Goal: Task Accomplishment & Management: Use online tool/utility

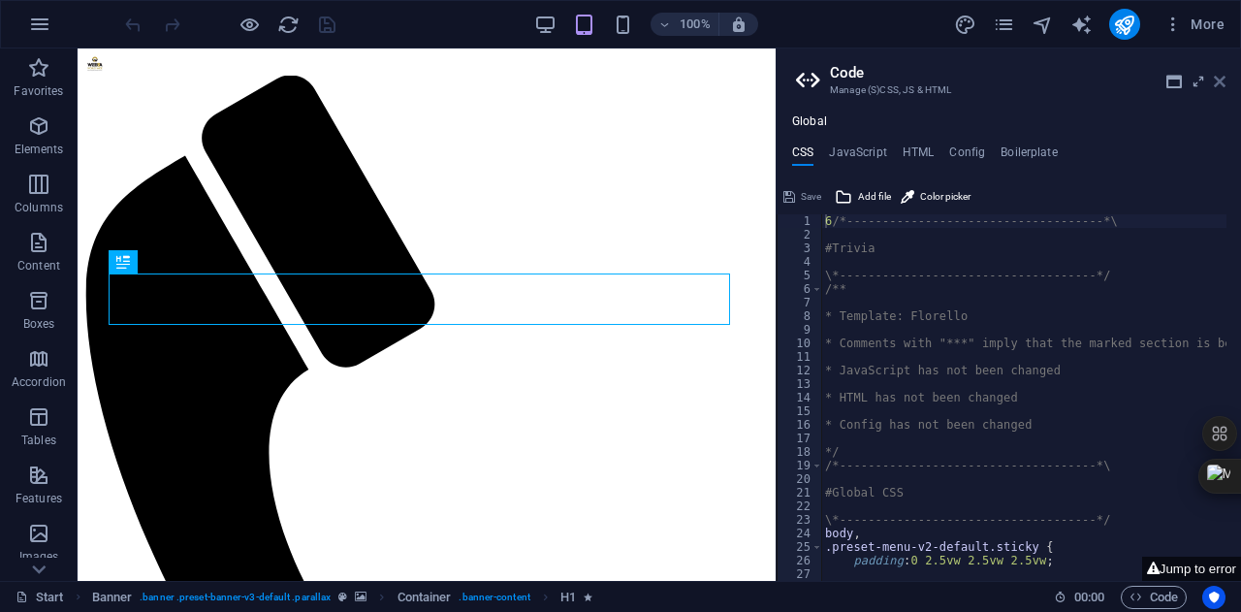
click at [1219, 80] on icon at bounding box center [1220, 82] width 12 height 16
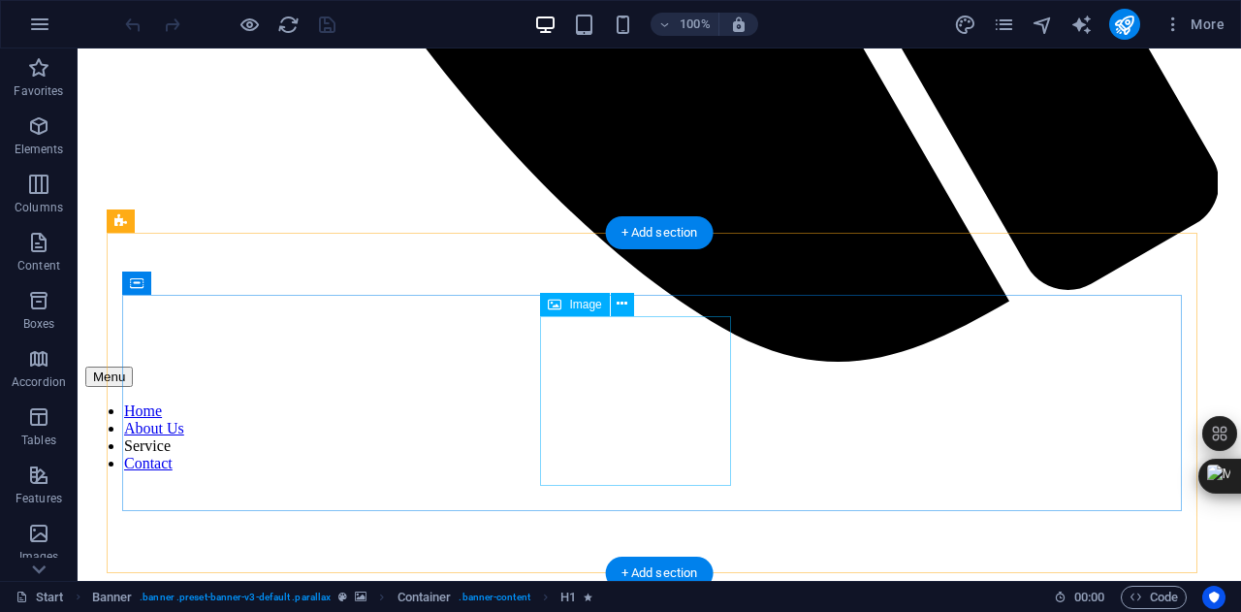
scroll to position [1274, 0]
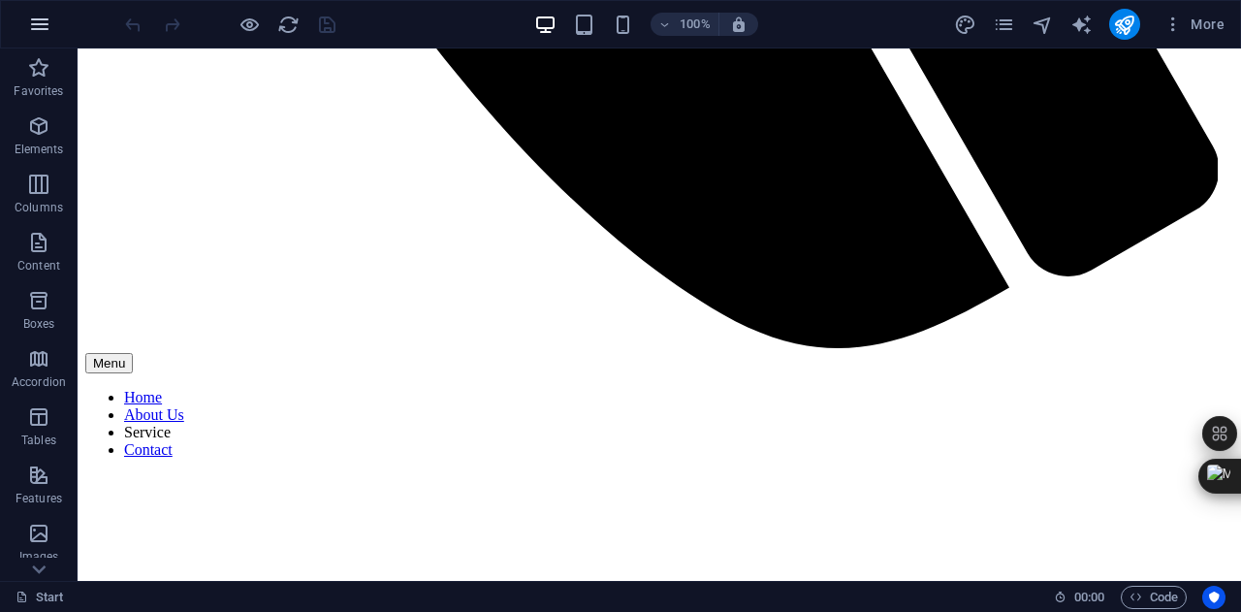
click at [38, 22] on icon "button" at bounding box center [39, 24] width 23 height 23
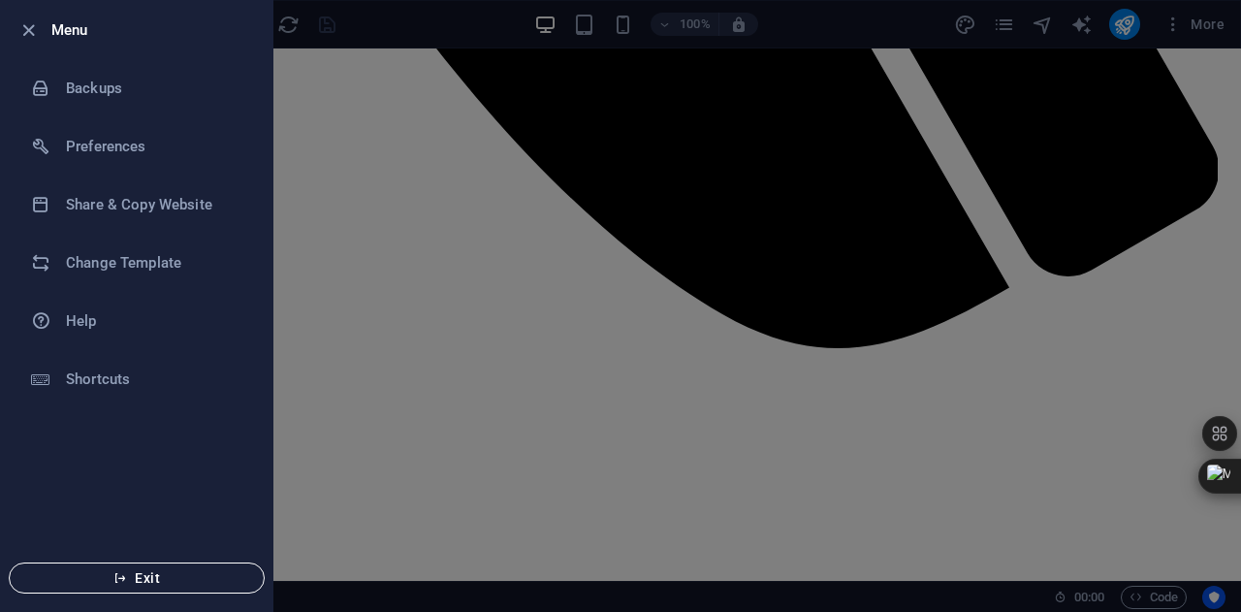
click at [159, 570] on span "Exit" at bounding box center [136, 578] width 223 height 16
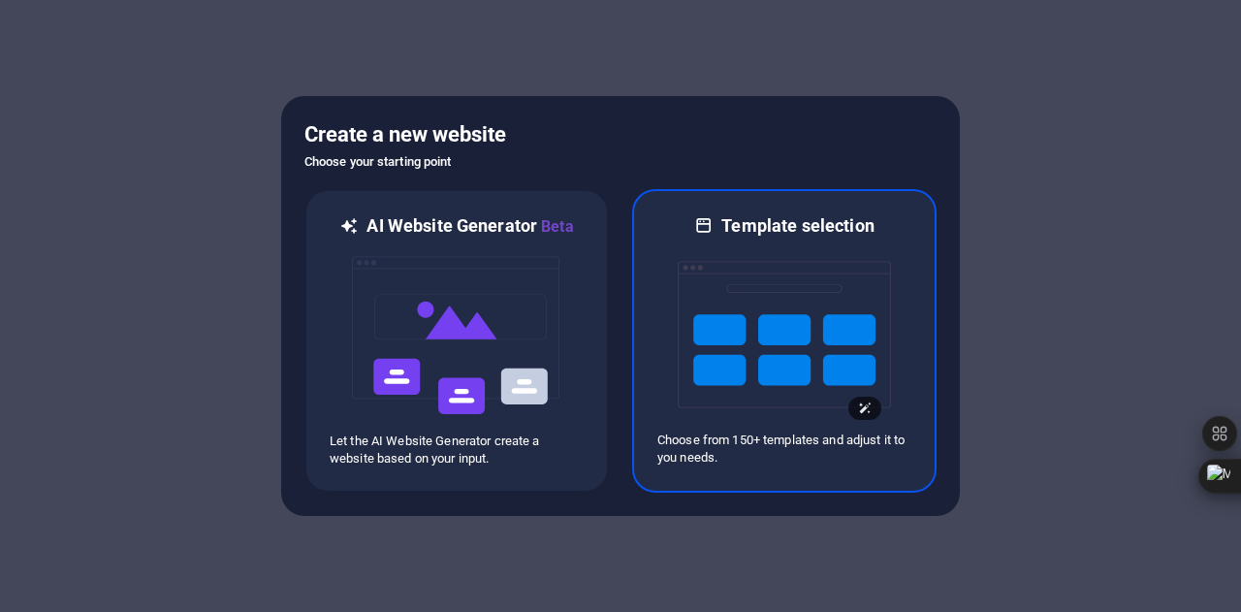
click at [741, 367] on img at bounding box center [784, 335] width 213 height 194
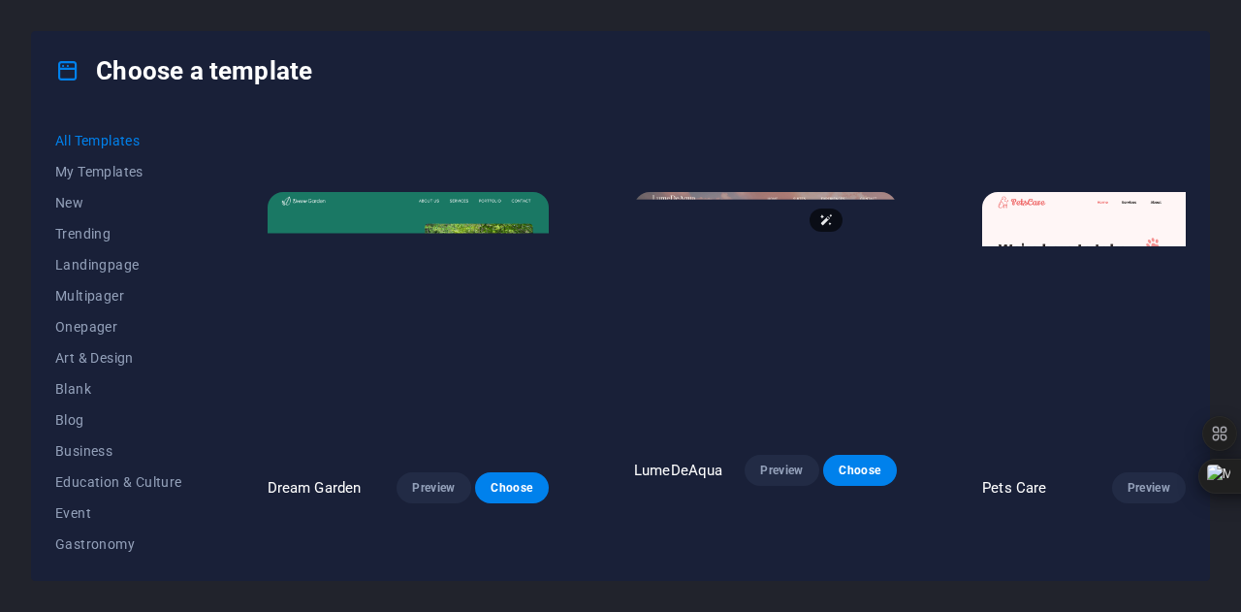
scroll to position [2840, 0]
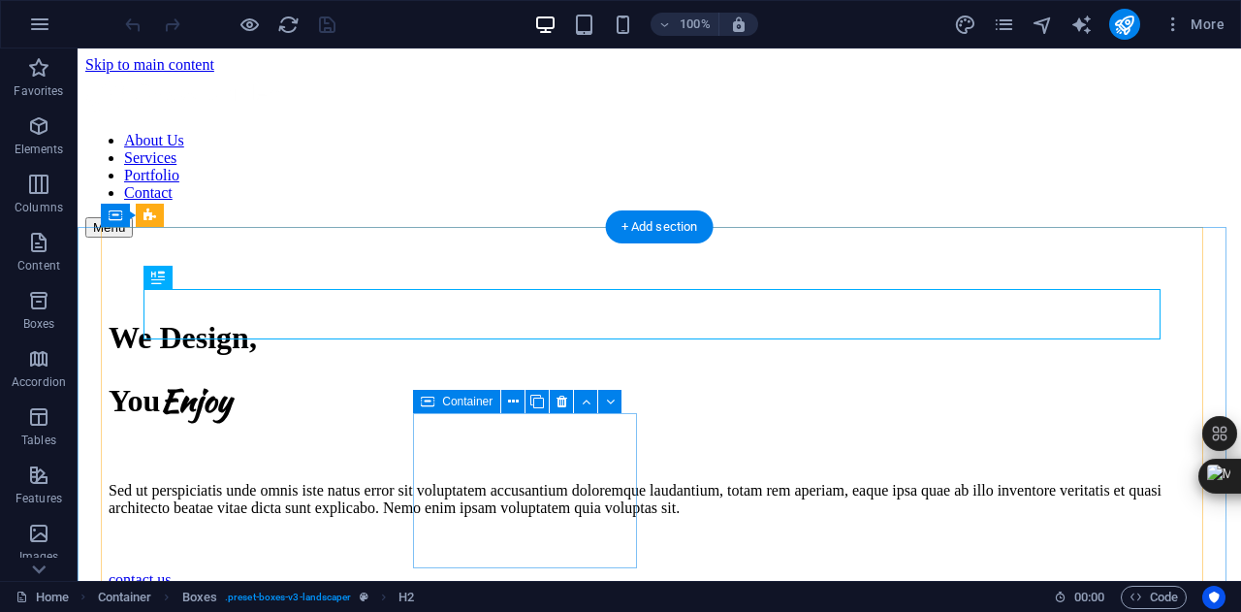
scroll to position [545, 0]
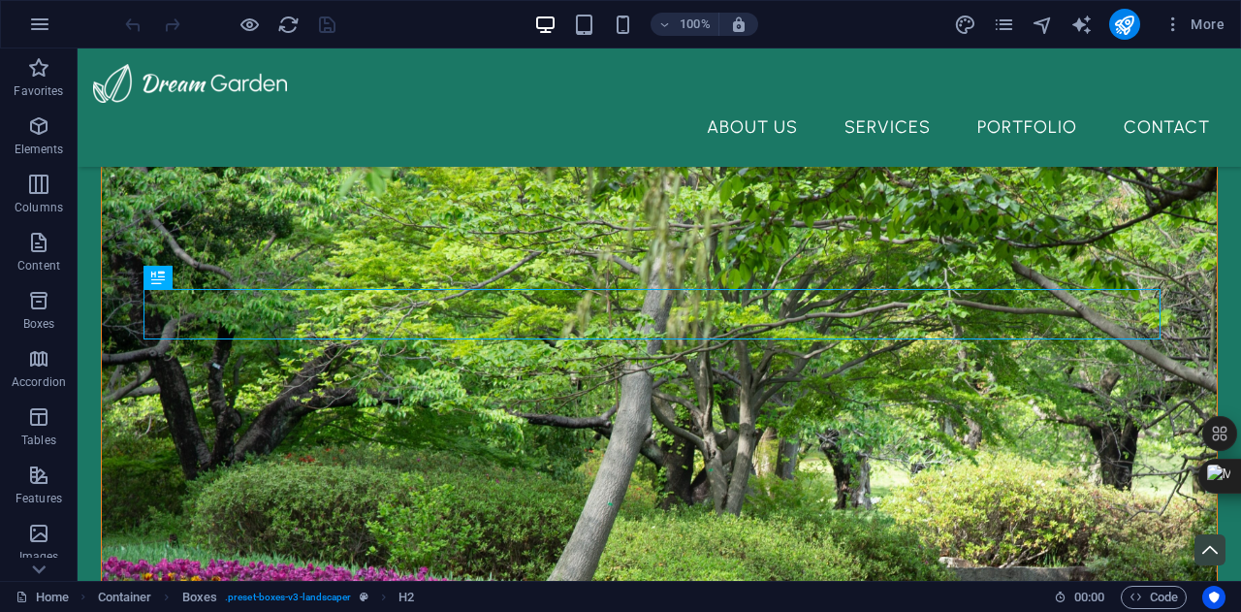
click at [1175, 41] on div "100% More" at bounding box center [620, 24] width 1239 height 47
click at [1175, 32] on icon "button" at bounding box center [1173, 24] width 19 height 19
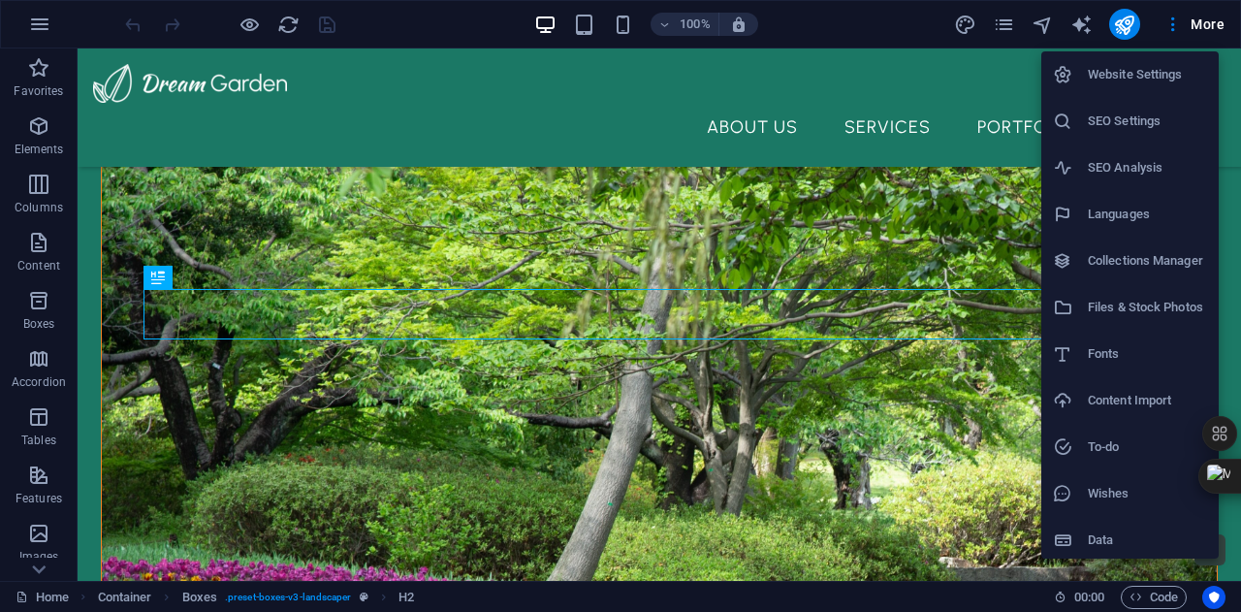
click at [1151, 76] on h6 "Website Settings" at bounding box center [1147, 74] width 119 height 23
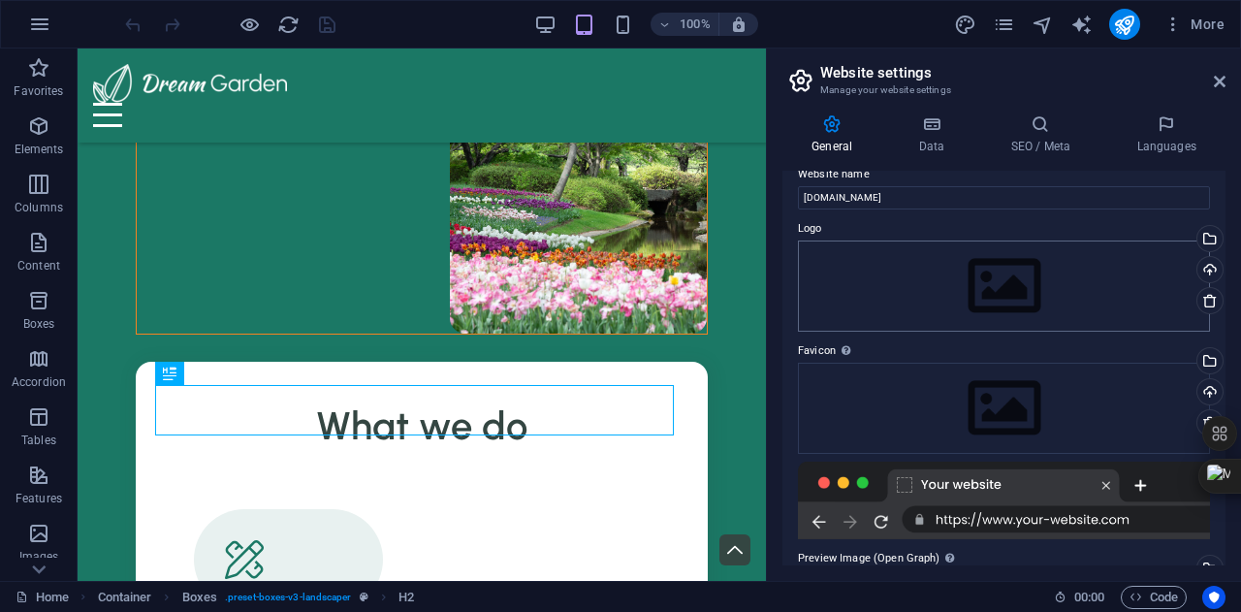
scroll to position [7, 0]
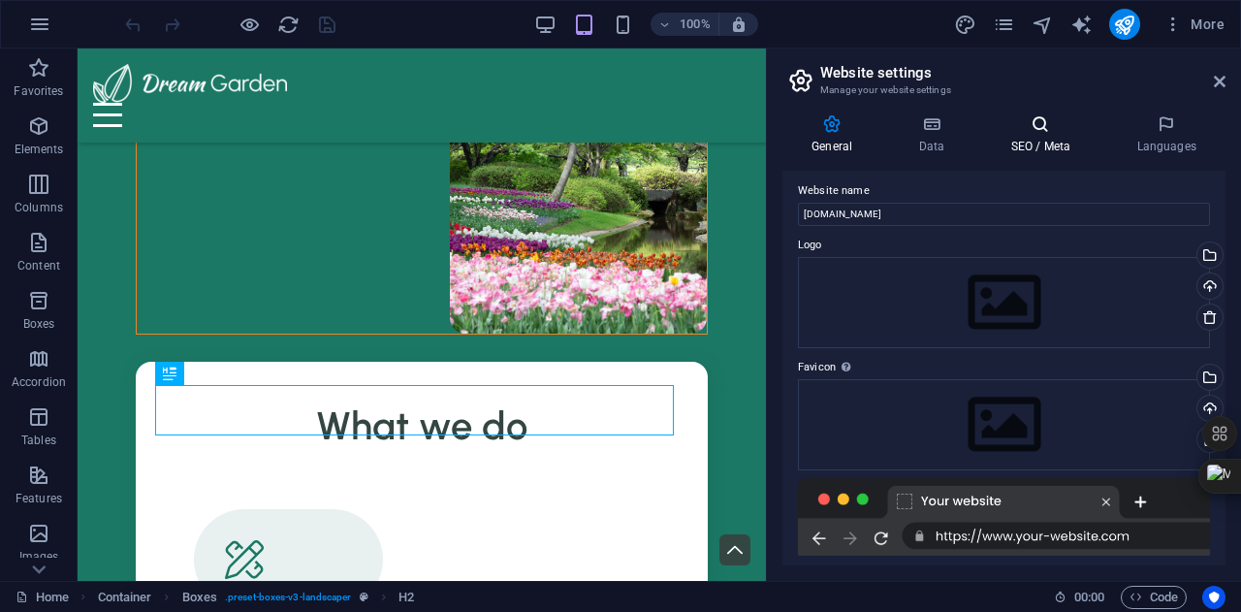
click at [1055, 121] on icon at bounding box center [1040, 123] width 118 height 19
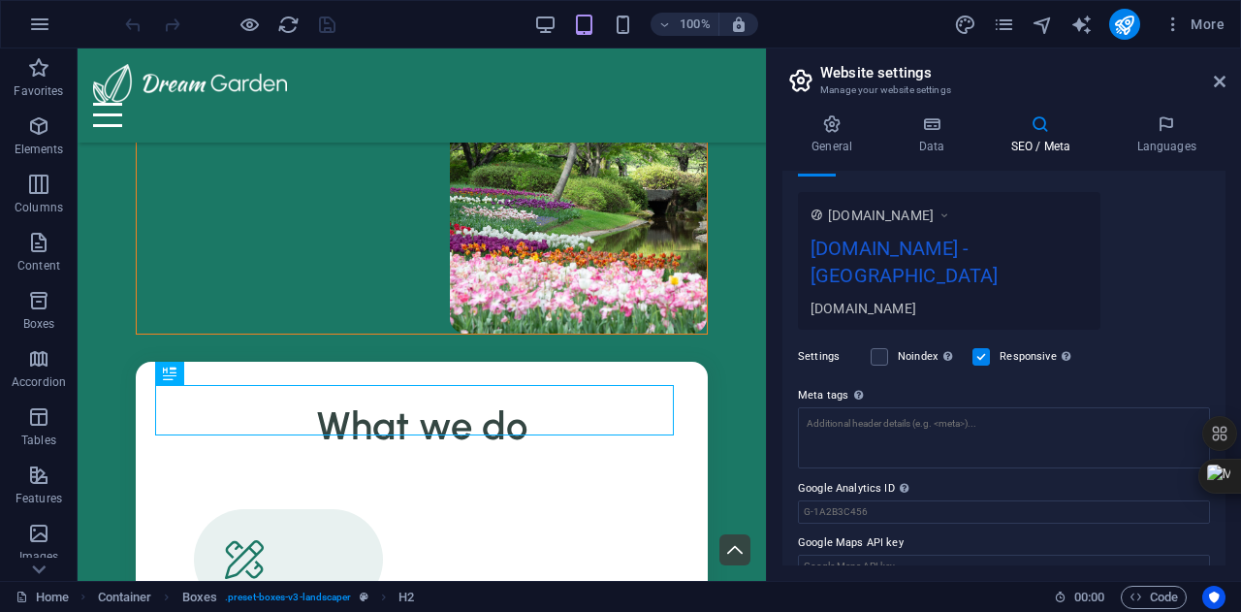
scroll to position [0, 0]
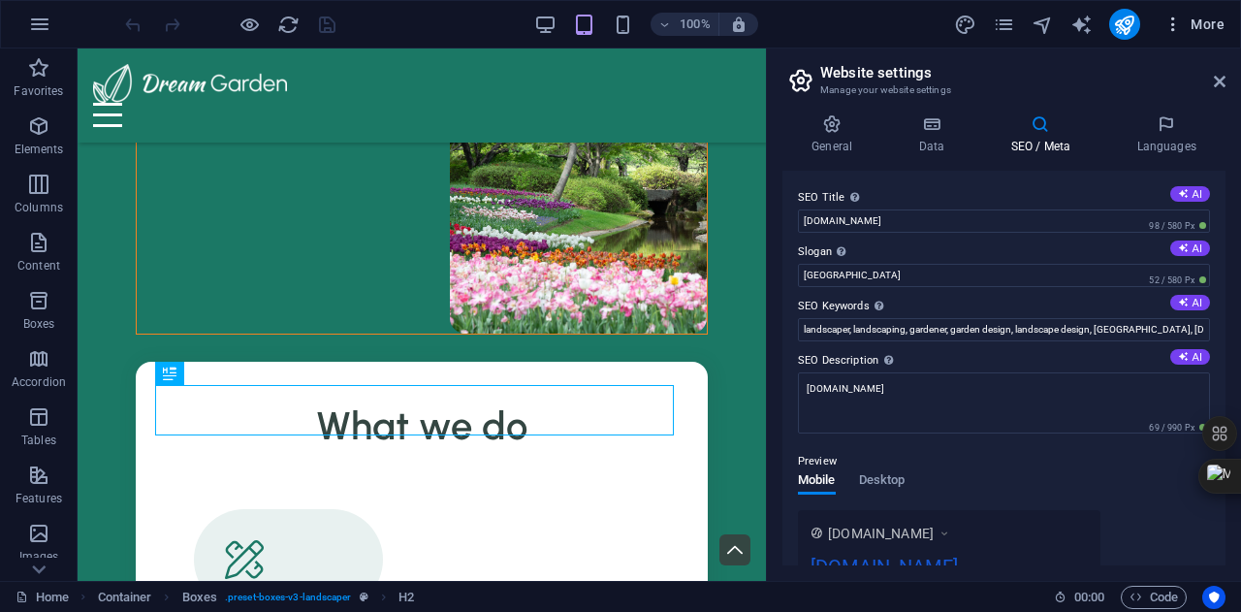
click at [1170, 17] on icon "button" at bounding box center [1173, 24] width 19 height 19
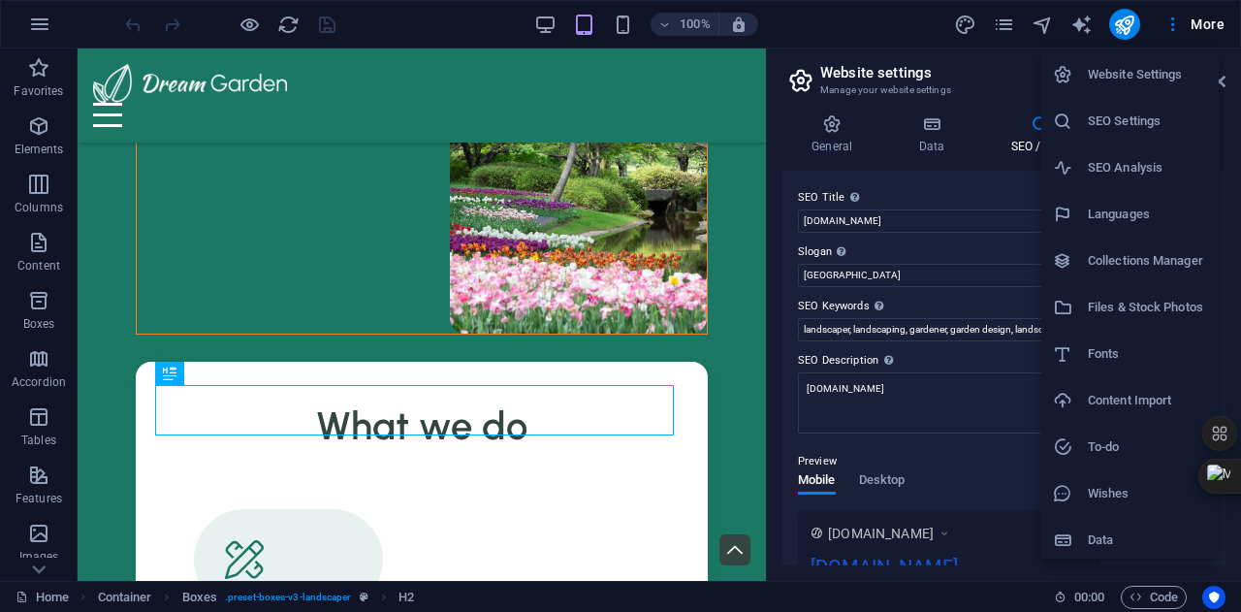
click at [1123, 19] on div at bounding box center [620, 306] width 1241 height 612
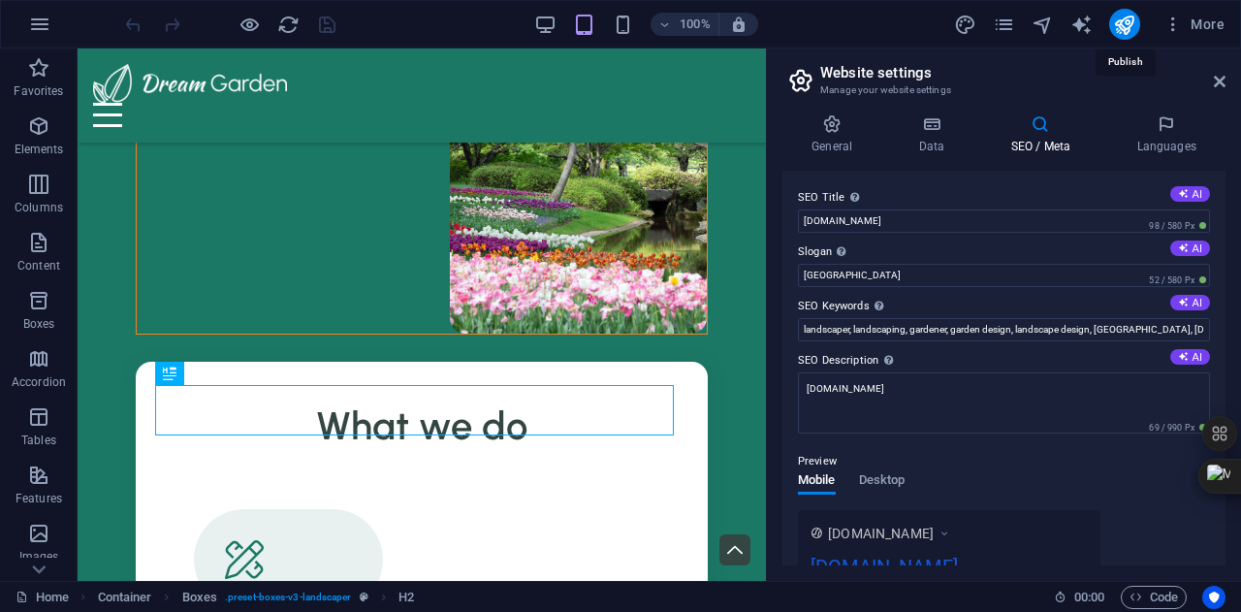
click at [1123, 19] on icon "publish" at bounding box center [1124, 25] width 22 height 22
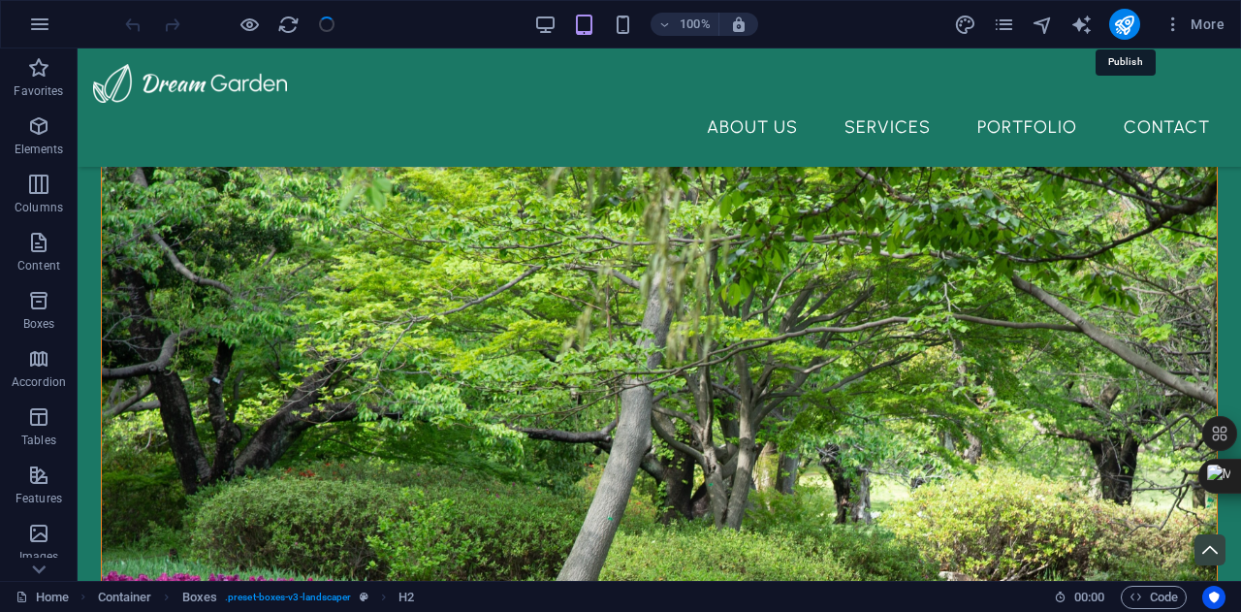
scroll to position [545, 0]
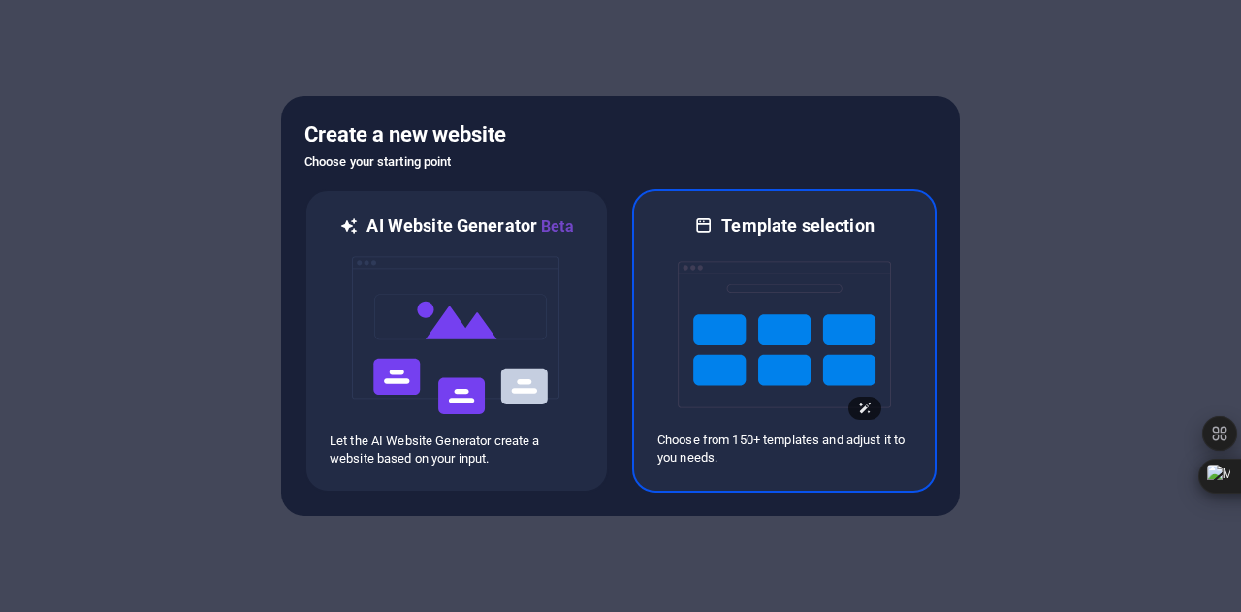
click at [780, 392] on img at bounding box center [784, 335] width 213 height 194
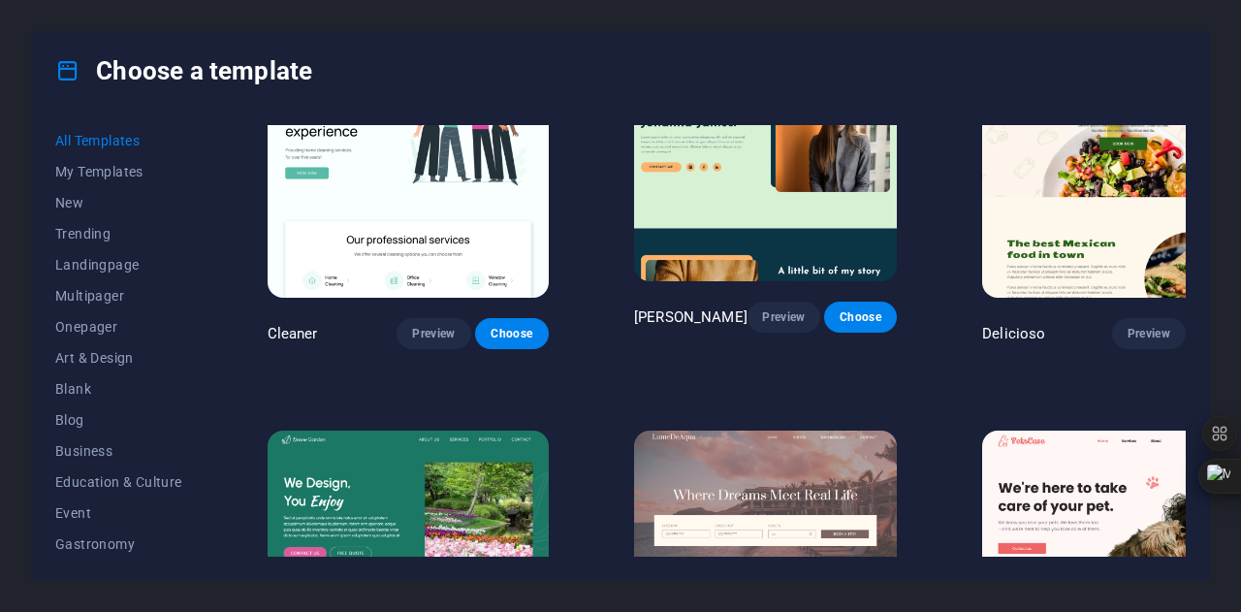
scroll to position [2845, 0]
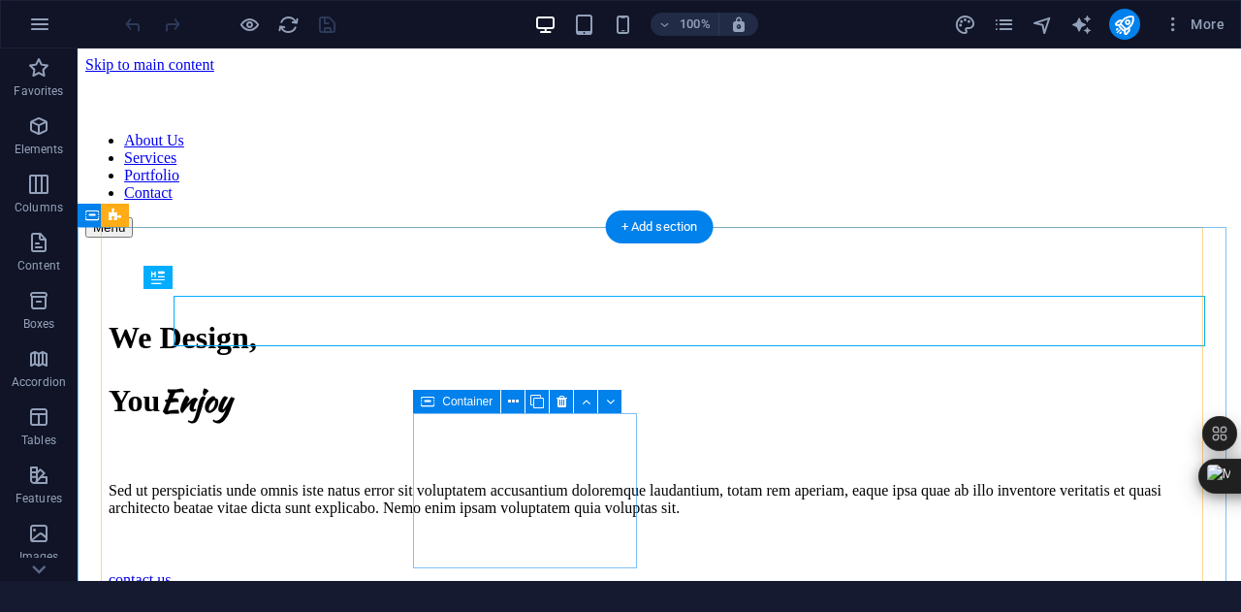
scroll to position [545, 0]
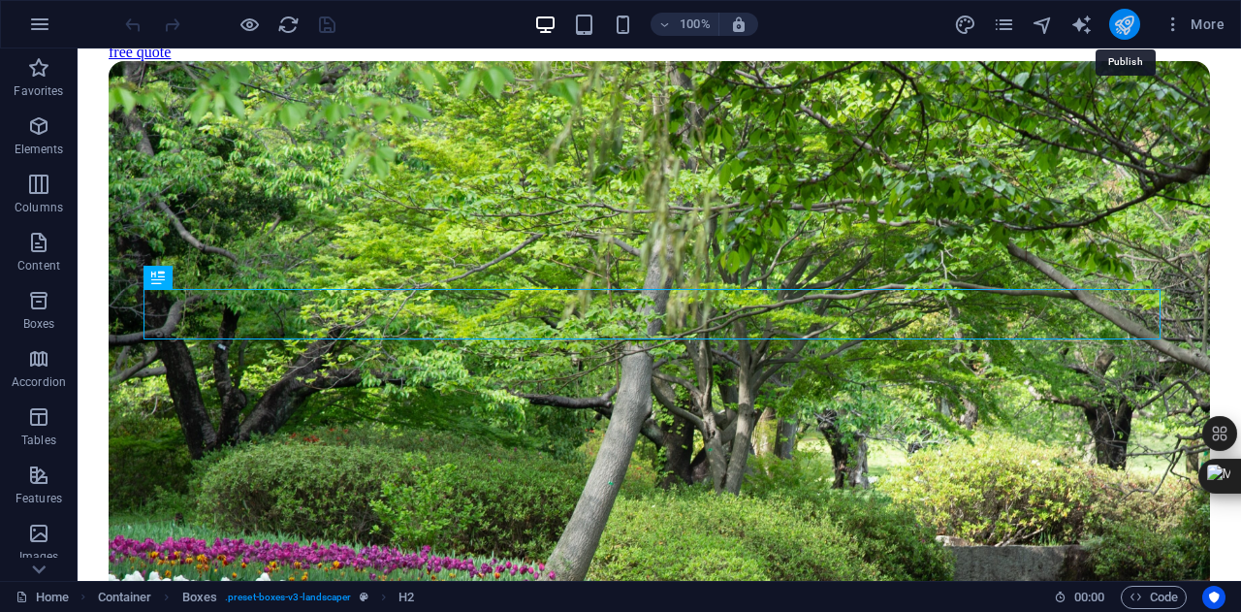
click at [1135, 16] on icon "publish" at bounding box center [1124, 25] width 22 height 22
